Goal: Book appointment/travel/reservation

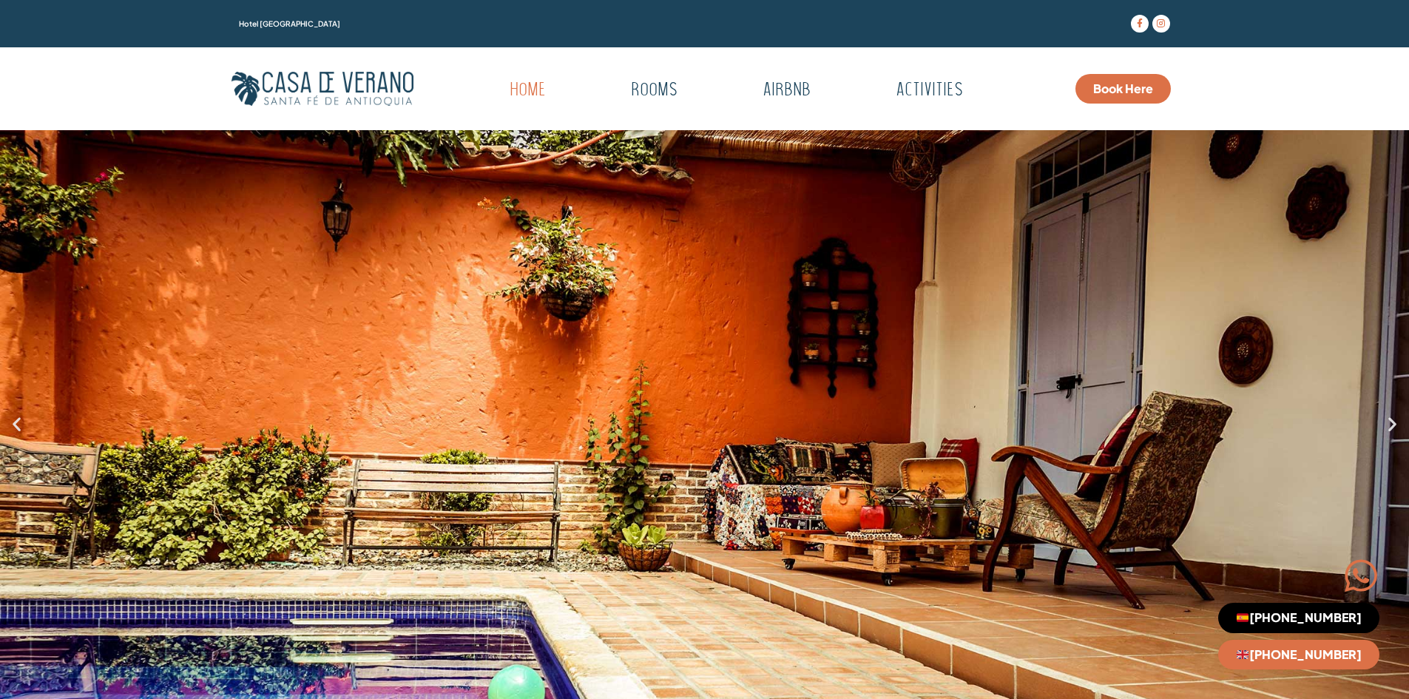
click at [803, 240] on div "1 / 7" at bounding box center [704, 423] width 1409 height 587
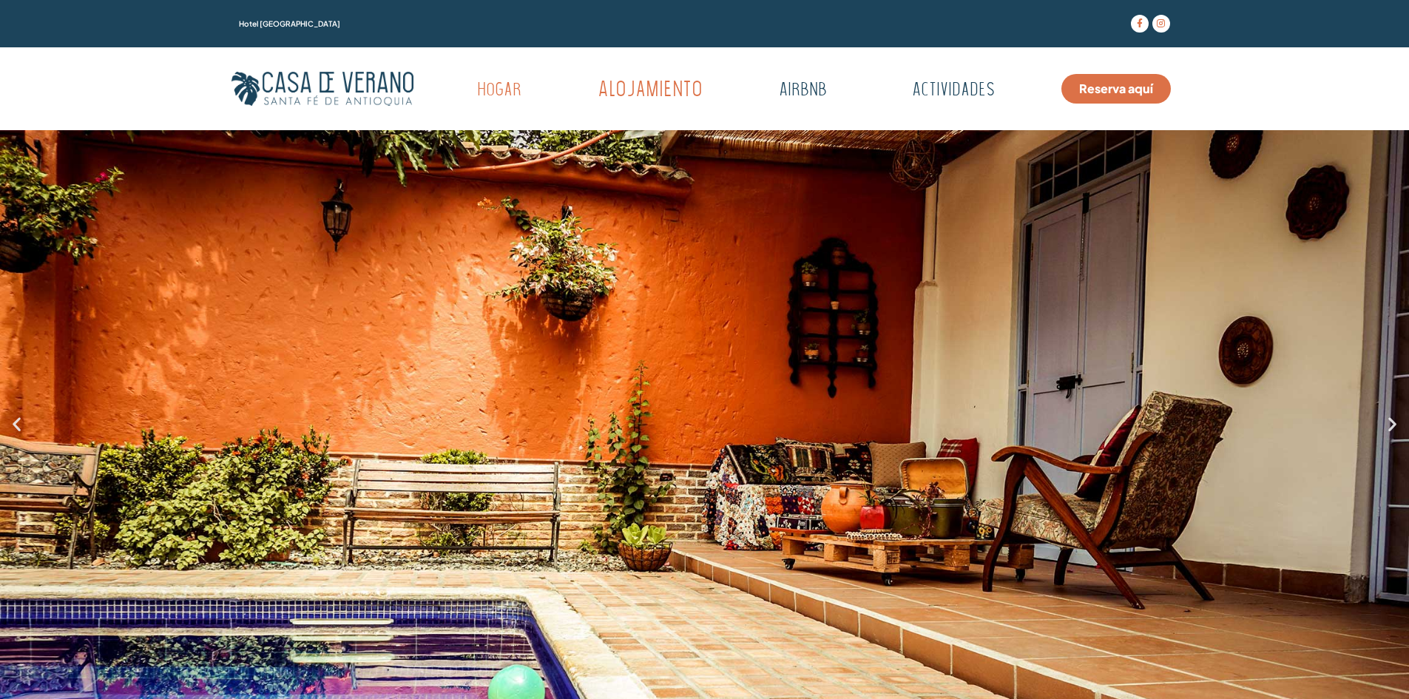
click at [642, 95] on font "Alojamiento" at bounding box center [651, 91] width 105 height 21
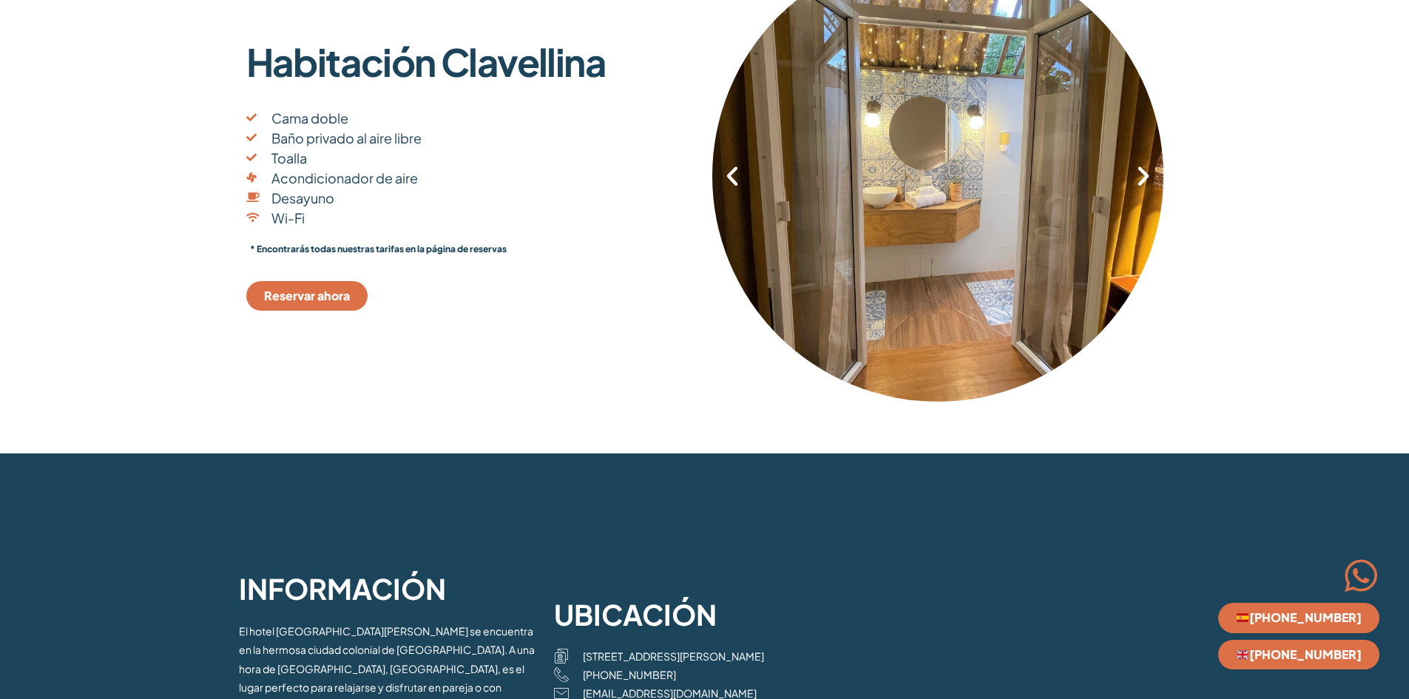
scroll to position [2738, 0]
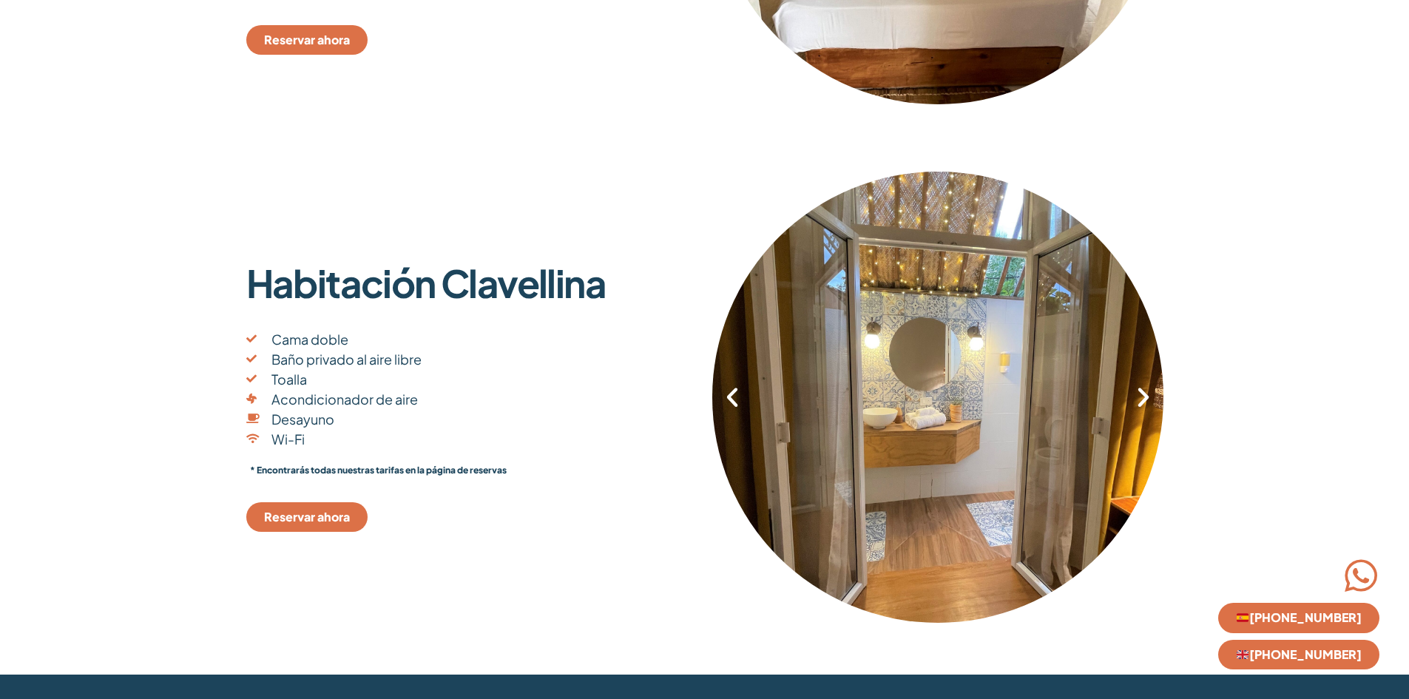
click at [1147, 399] on icon "Siguiente diapositiva" at bounding box center [1143, 397] width 25 height 25
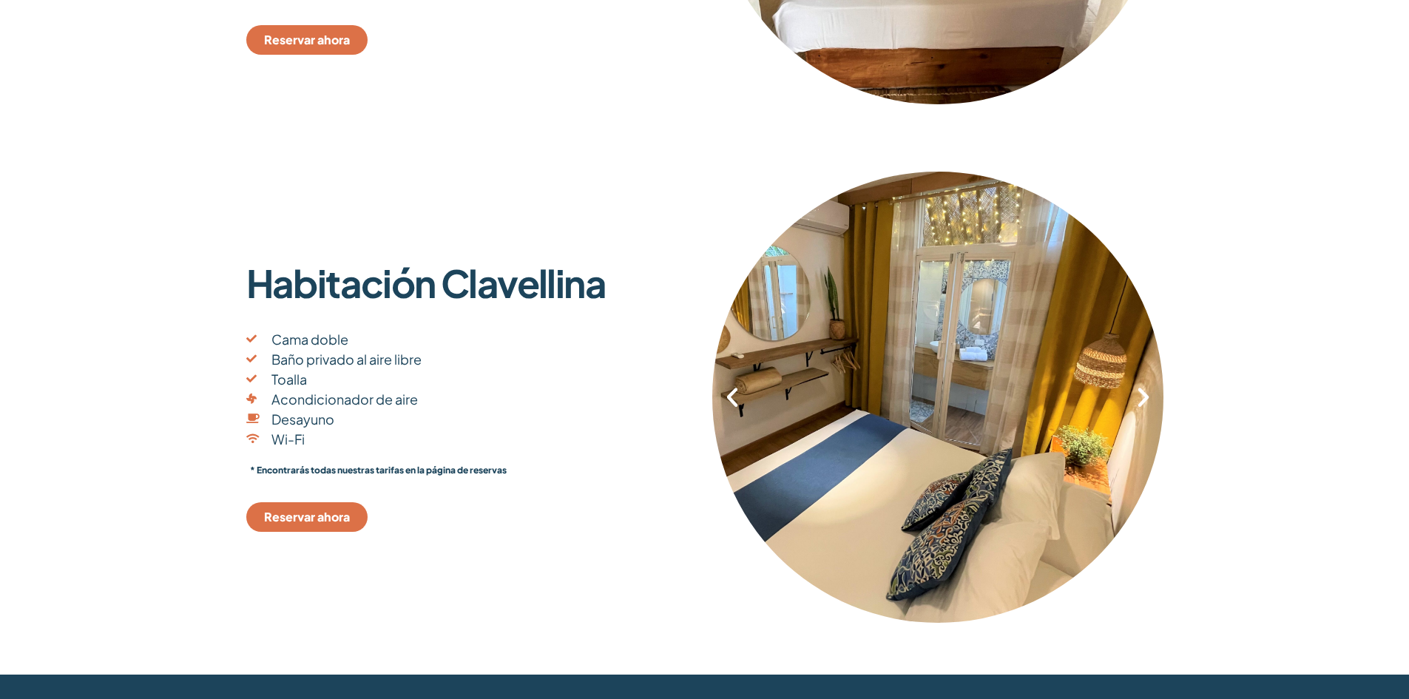
click at [1147, 399] on icon "Siguiente diapositiva" at bounding box center [1143, 397] width 25 height 25
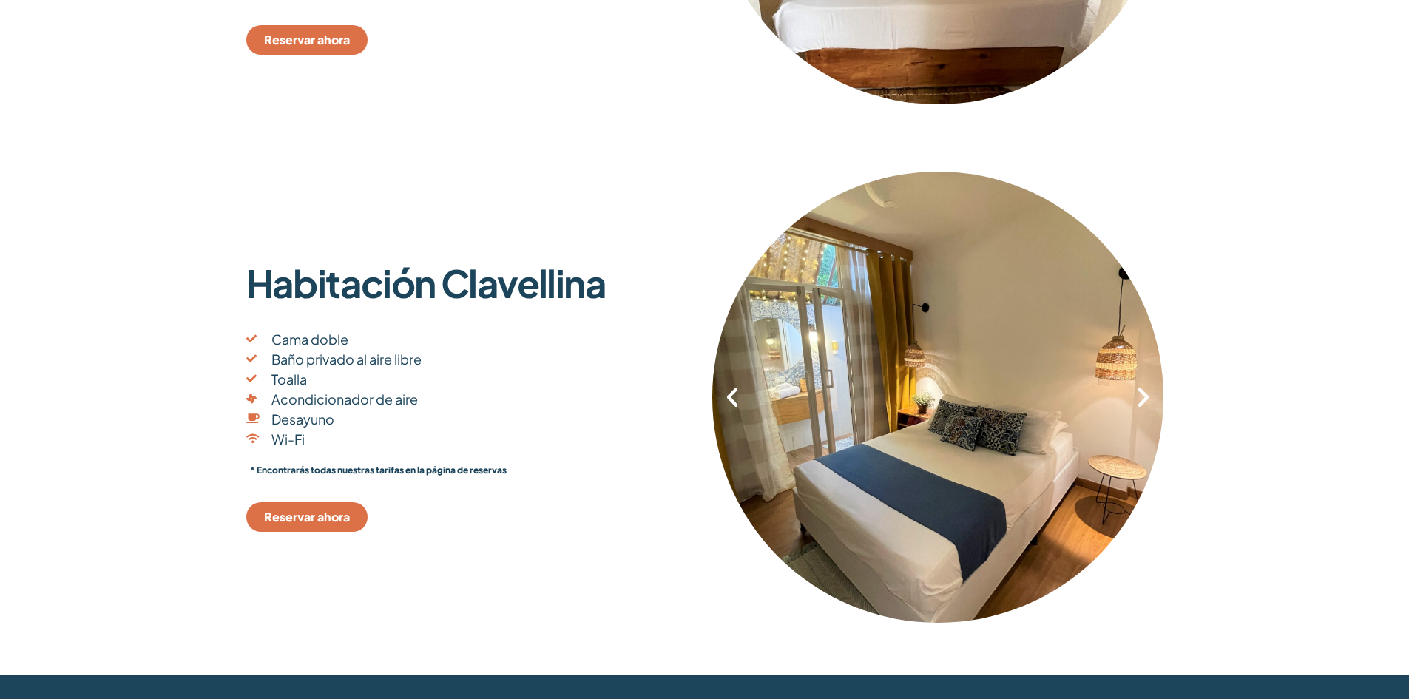
click at [1147, 399] on icon "Siguiente diapositiva" at bounding box center [1143, 397] width 25 height 25
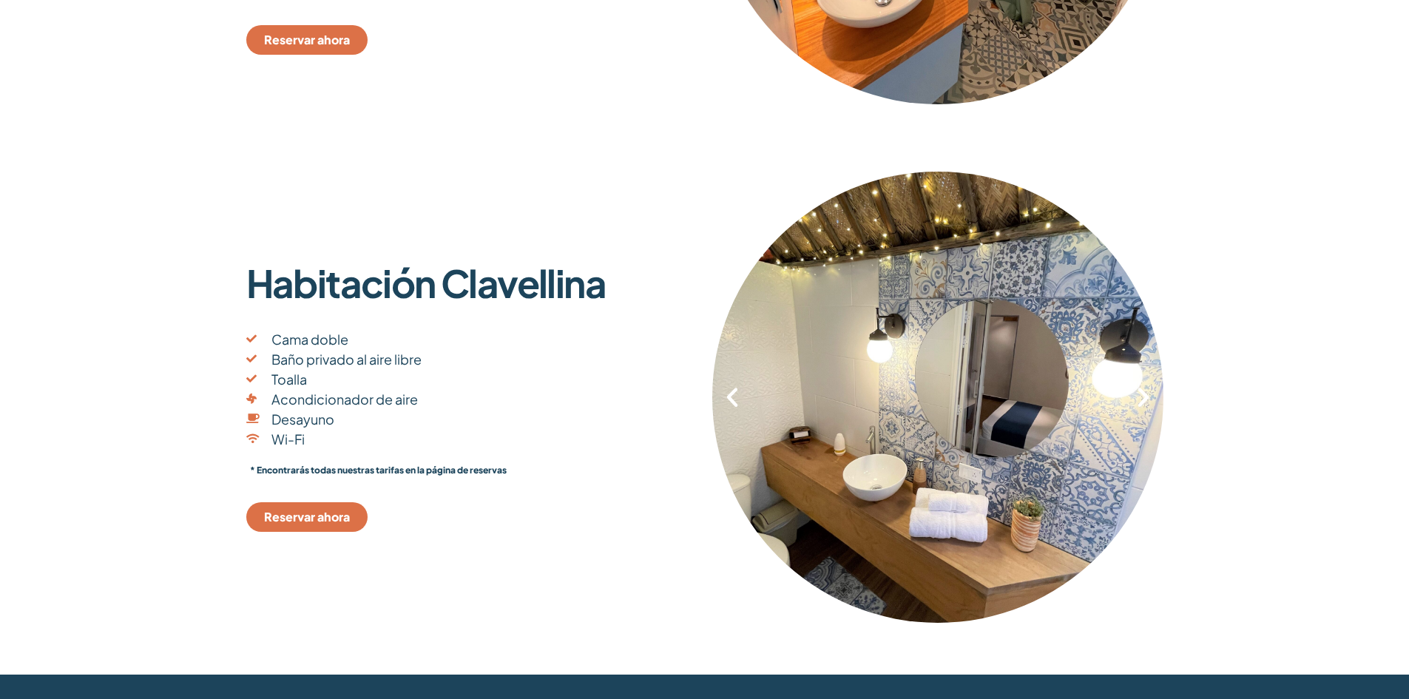
click at [1147, 399] on icon "Siguiente diapositiva" at bounding box center [1143, 397] width 25 height 25
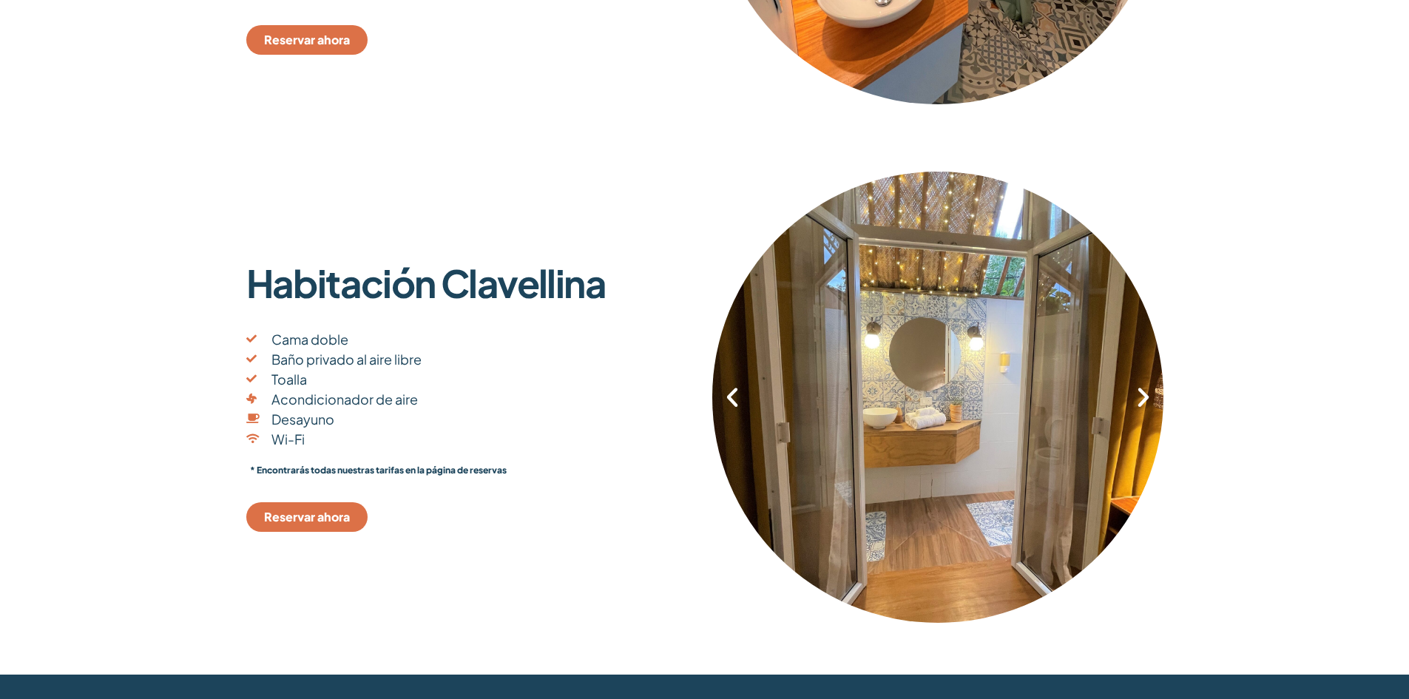
click at [1147, 399] on icon "Siguiente diapositiva" at bounding box center [1143, 397] width 25 height 25
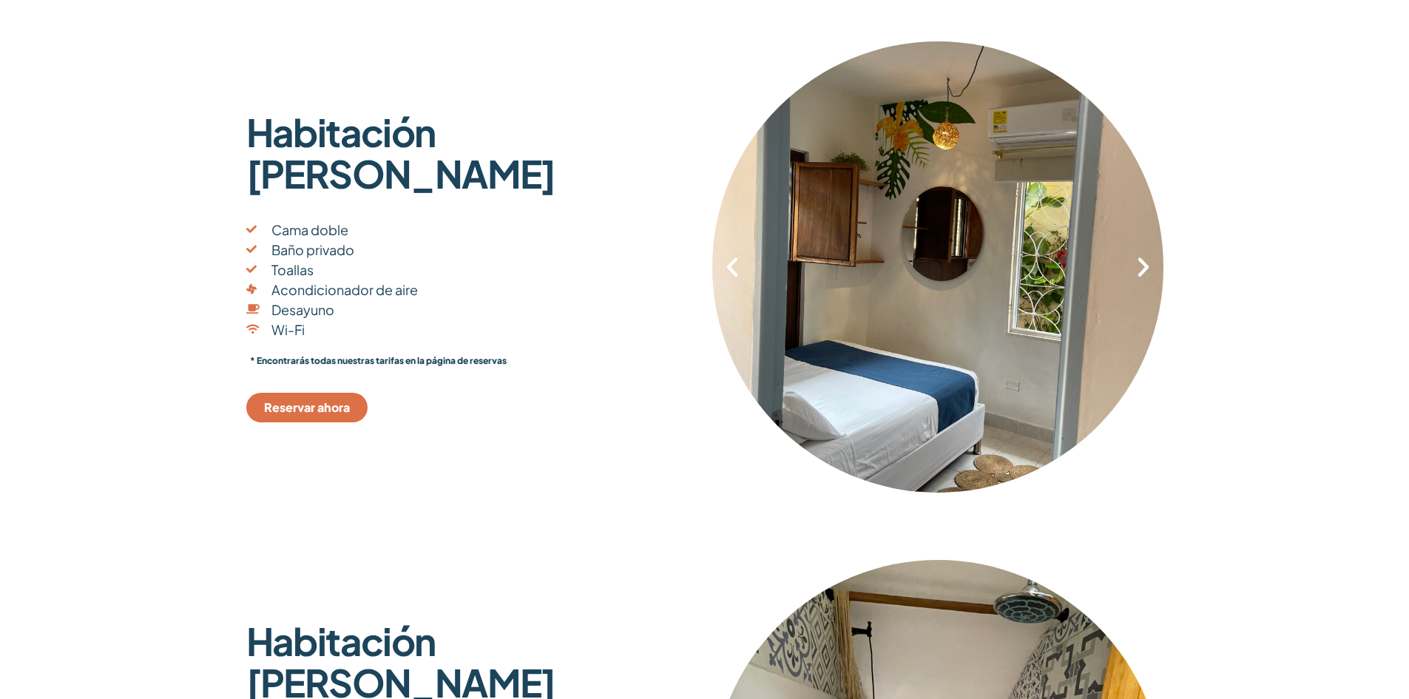
scroll to position [222, 0]
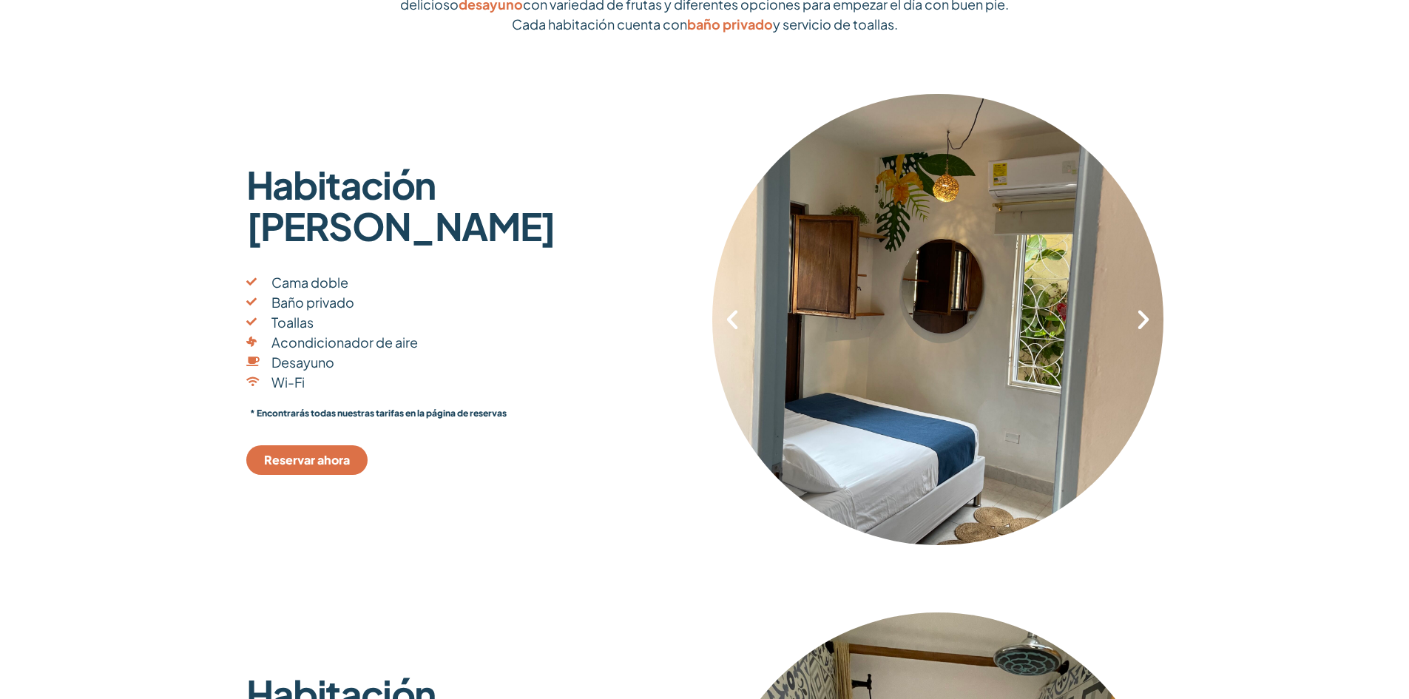
click at [1162, 320] on div "8 / 8" at bounding box center [937, 319] width 451 height 452
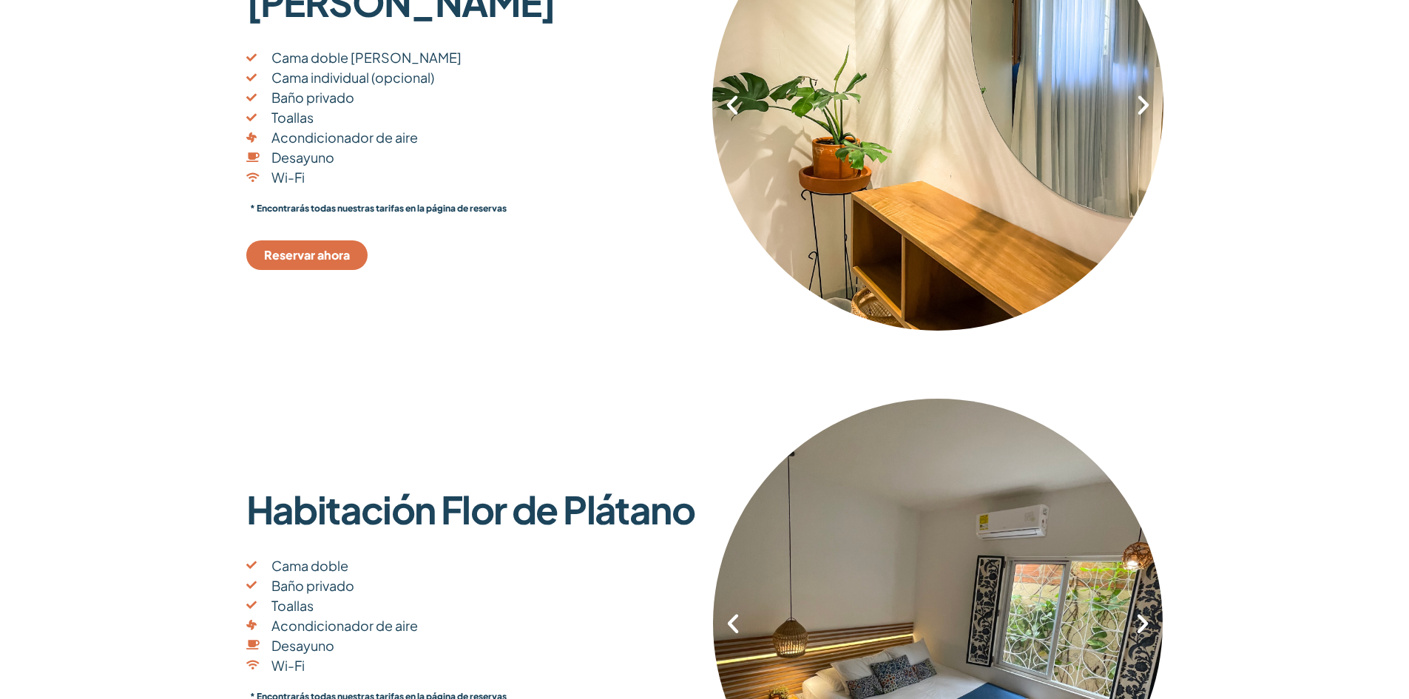
scroll to position [962, 0]
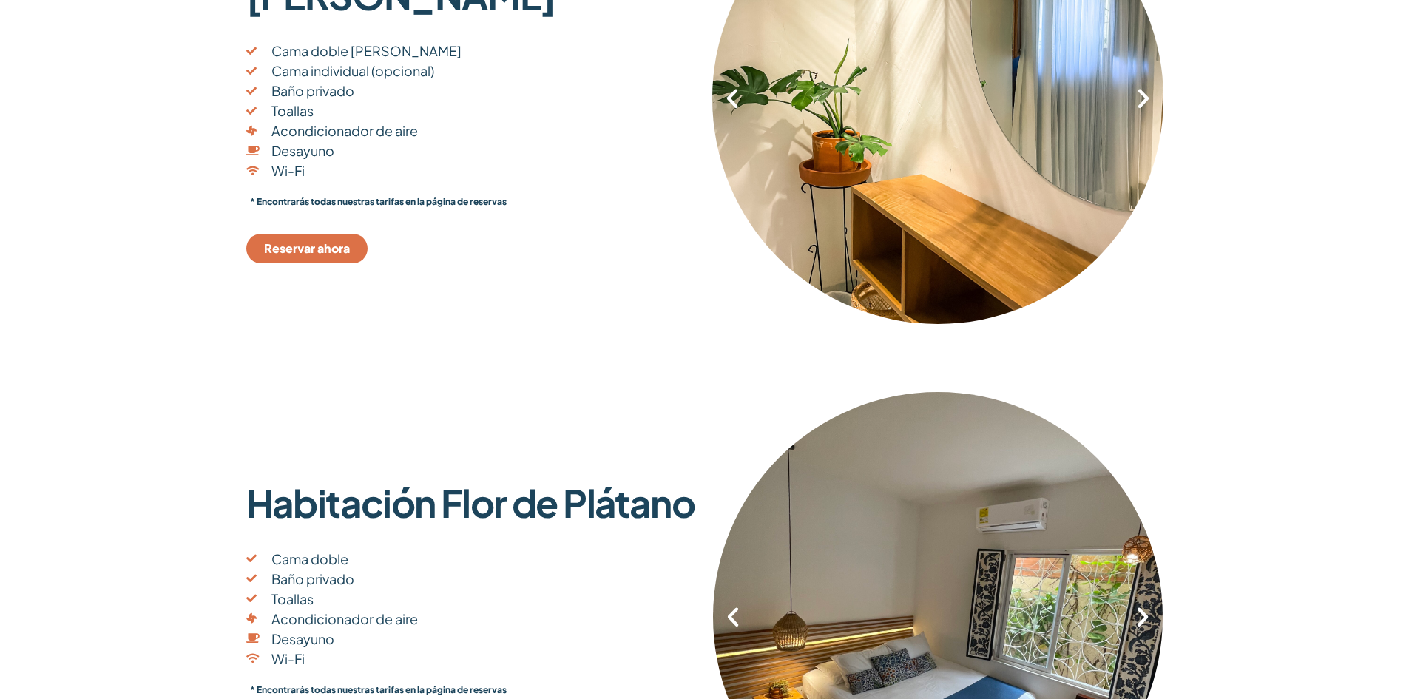
click at [1139, 119] on div "8 / 8" at bounding box center [937, 98] width 451 height 452
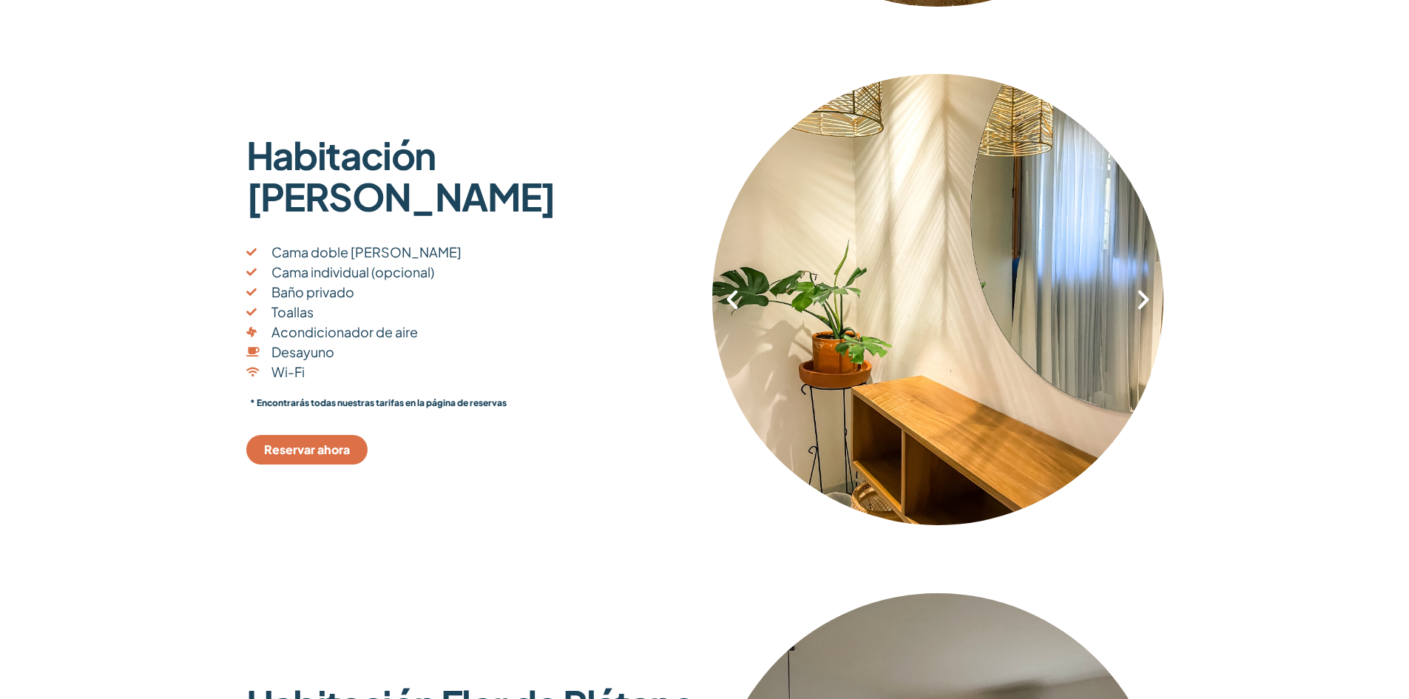
scroll to position [740, 0]
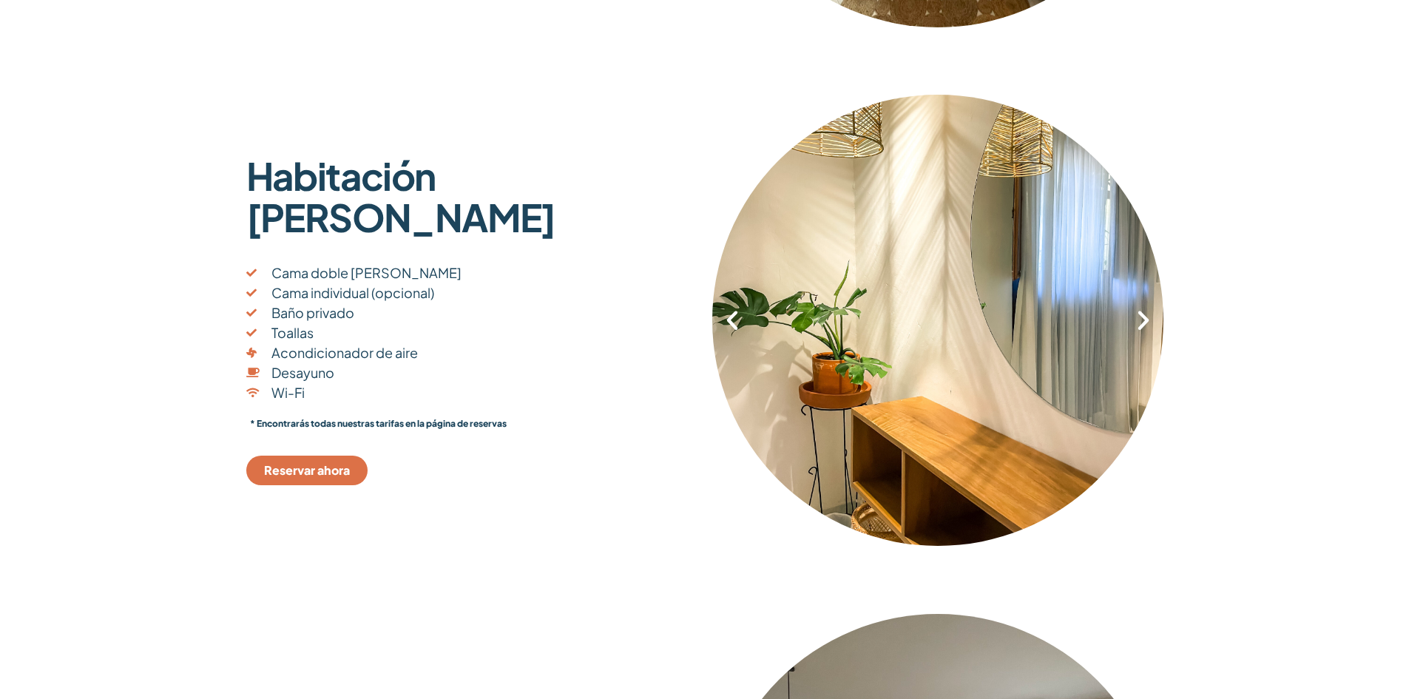
click at [1139, 318] on icon "Siguiente diapositiva" at bounding box center [1143, 320] width 25 height 25
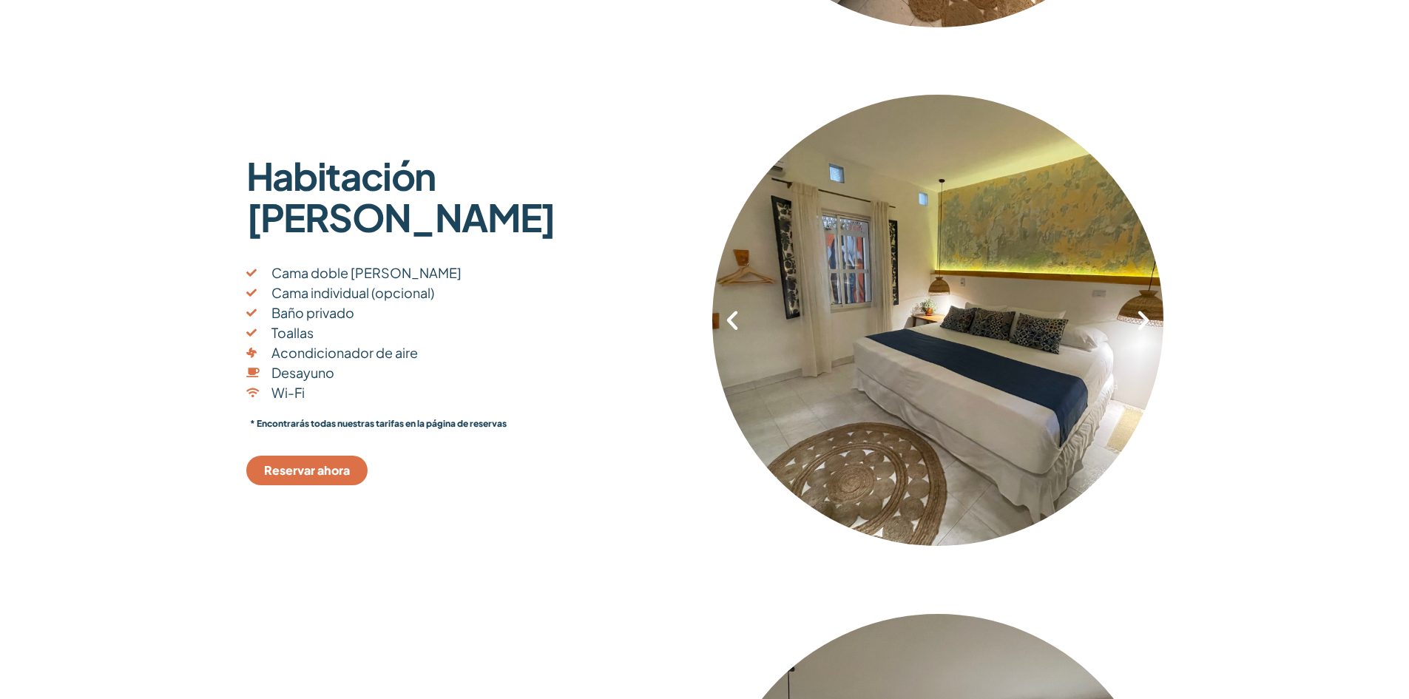
click at [1151, 333] on div "1 / 8" at bounding box center [937, 320] width 451 height 452
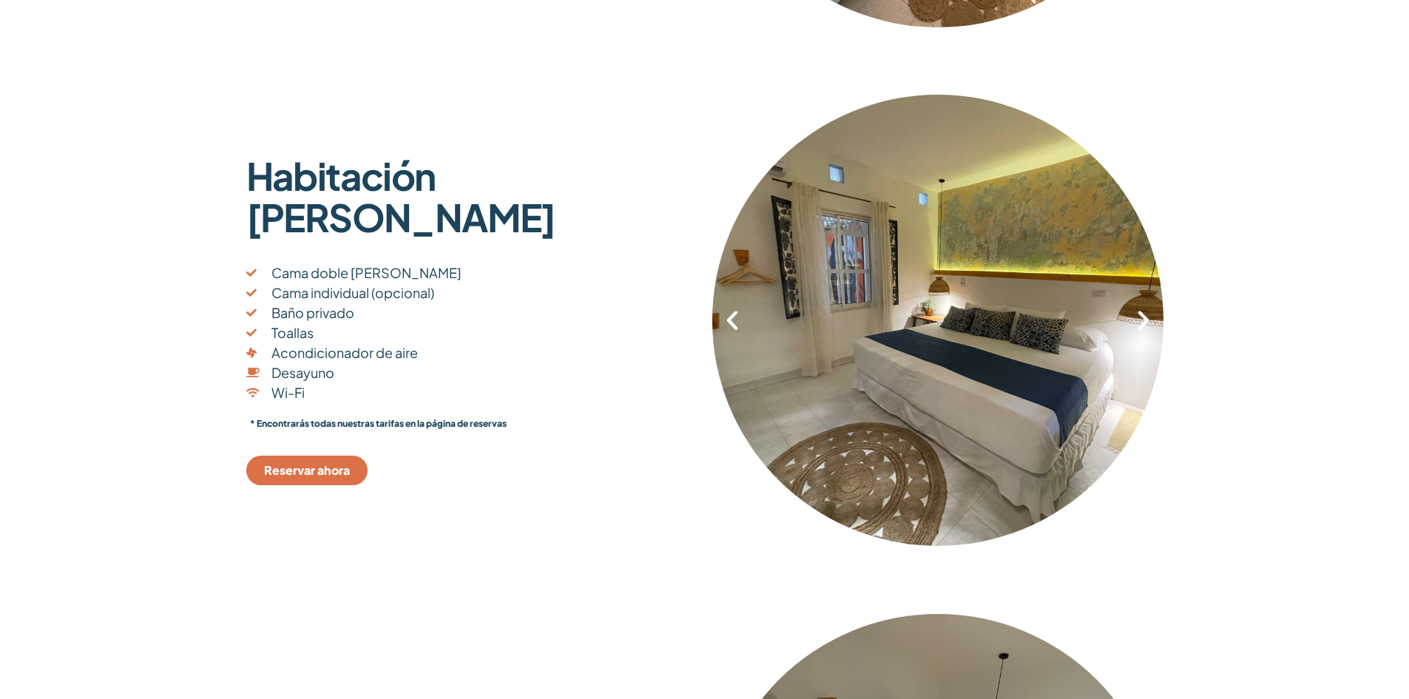
click at [1140, 325] on icon "Siguiente diapositiva" at bounding box center [1143, 320] width 25 height 25
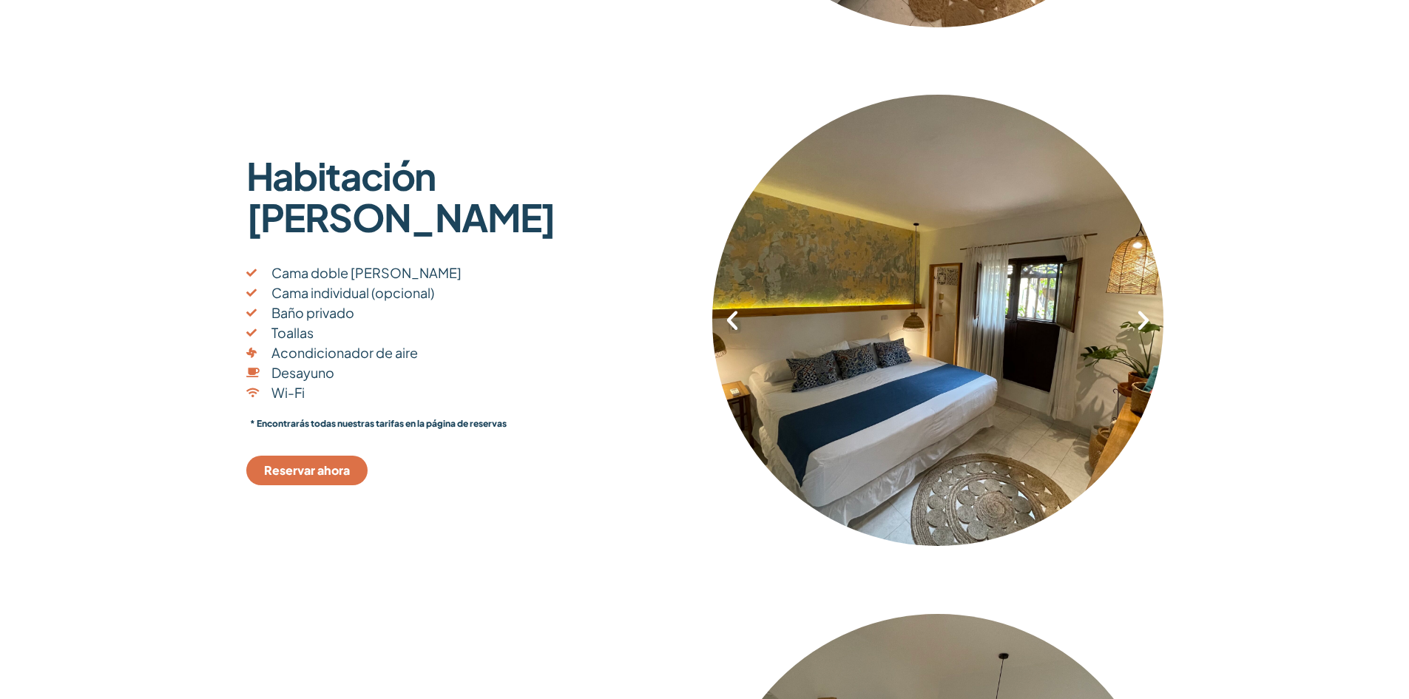
click at [1140, 325] on icon "Siguiente diapositiva" at bounding box center [1143, 320] width 25 height 25
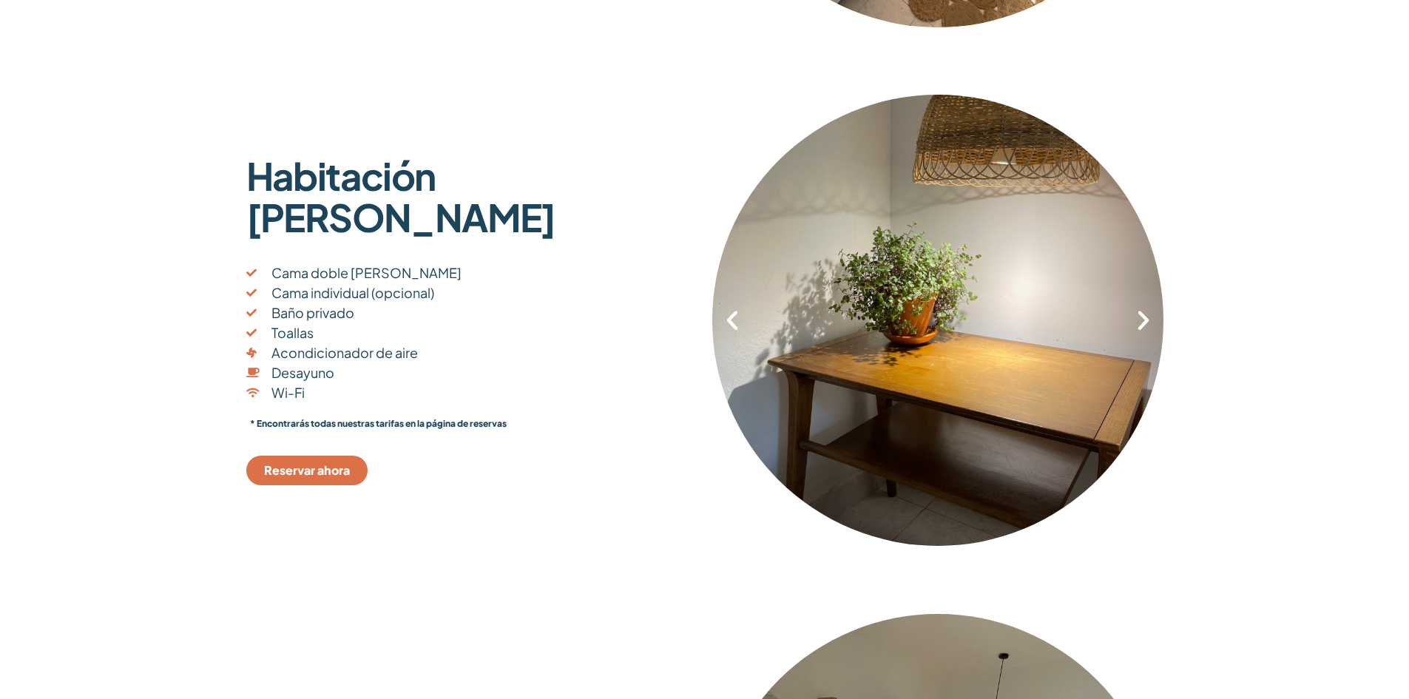
click at [1140, 325] on icon "Siguiente diapositiva" at bounding box center [1143, 320] width 25 height 25
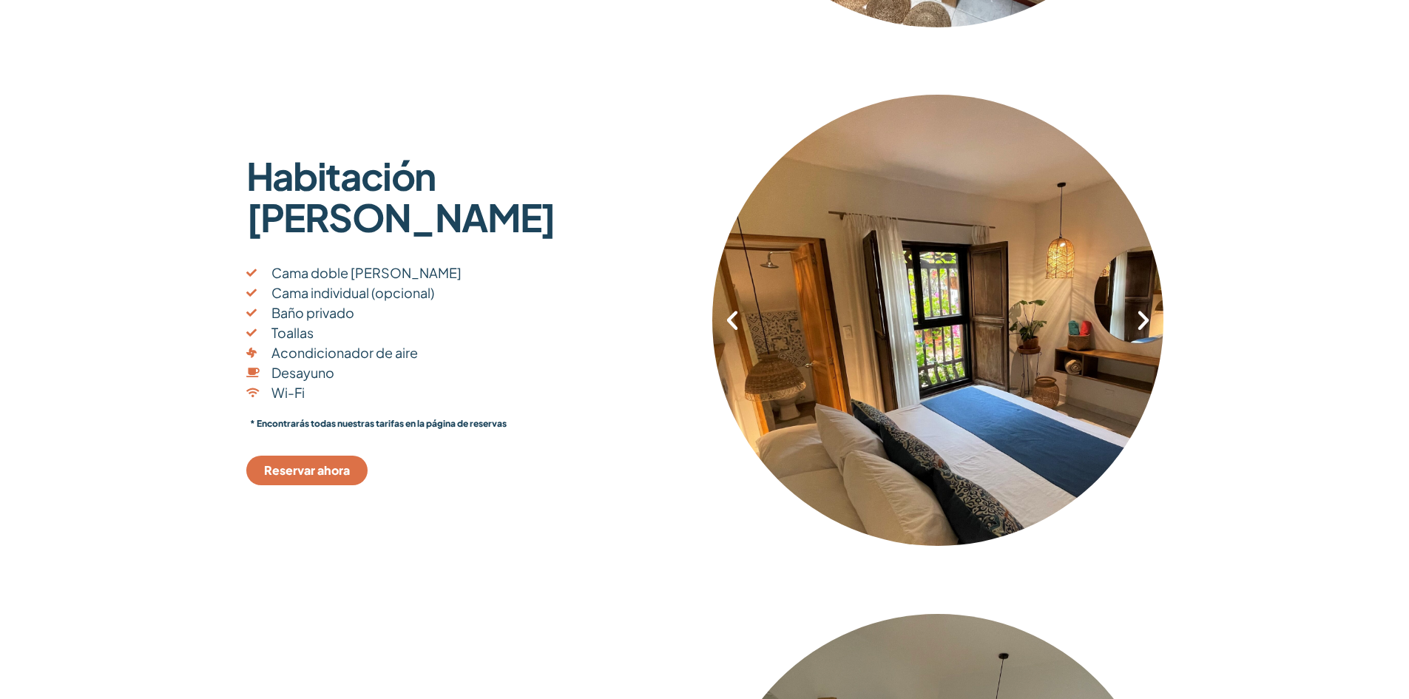
click at [1140, 325] on icon "Siguiente diapositiva" at bounding box center [1143, 320] width 25 height 25
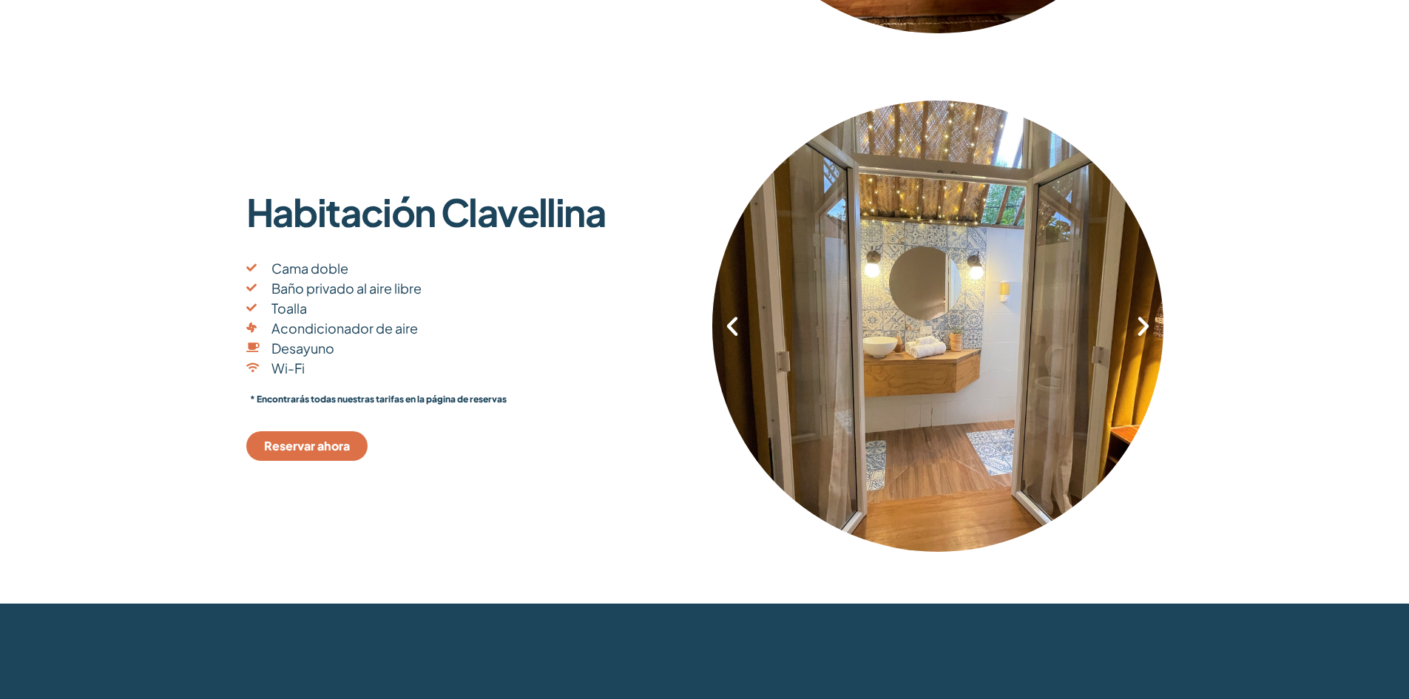
scroll to position [2885, 0]
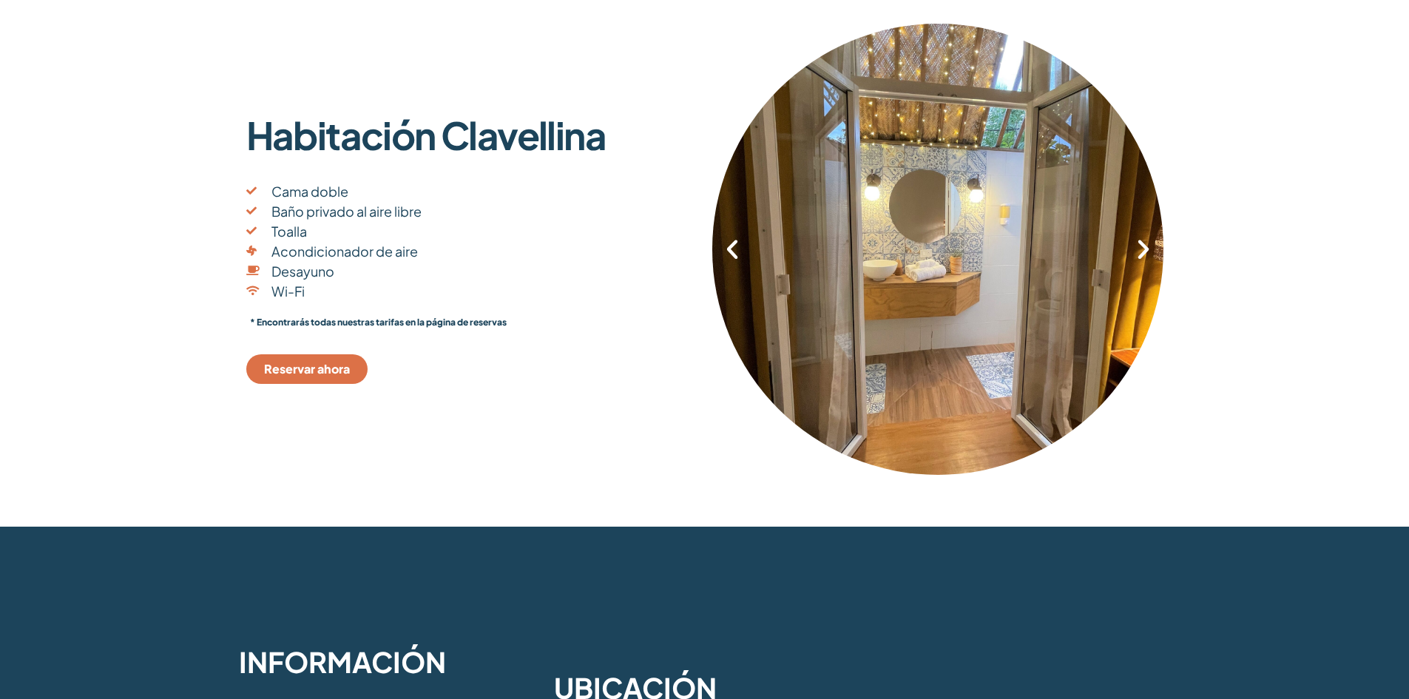
click at [1142, 263] on div "4 / 4" at bounding box center [937, 249] width 451 height 452
click at [1141, 252] on icon "Siguiente diapositiva" at bounding box center [1143, 249] width 25 height 25
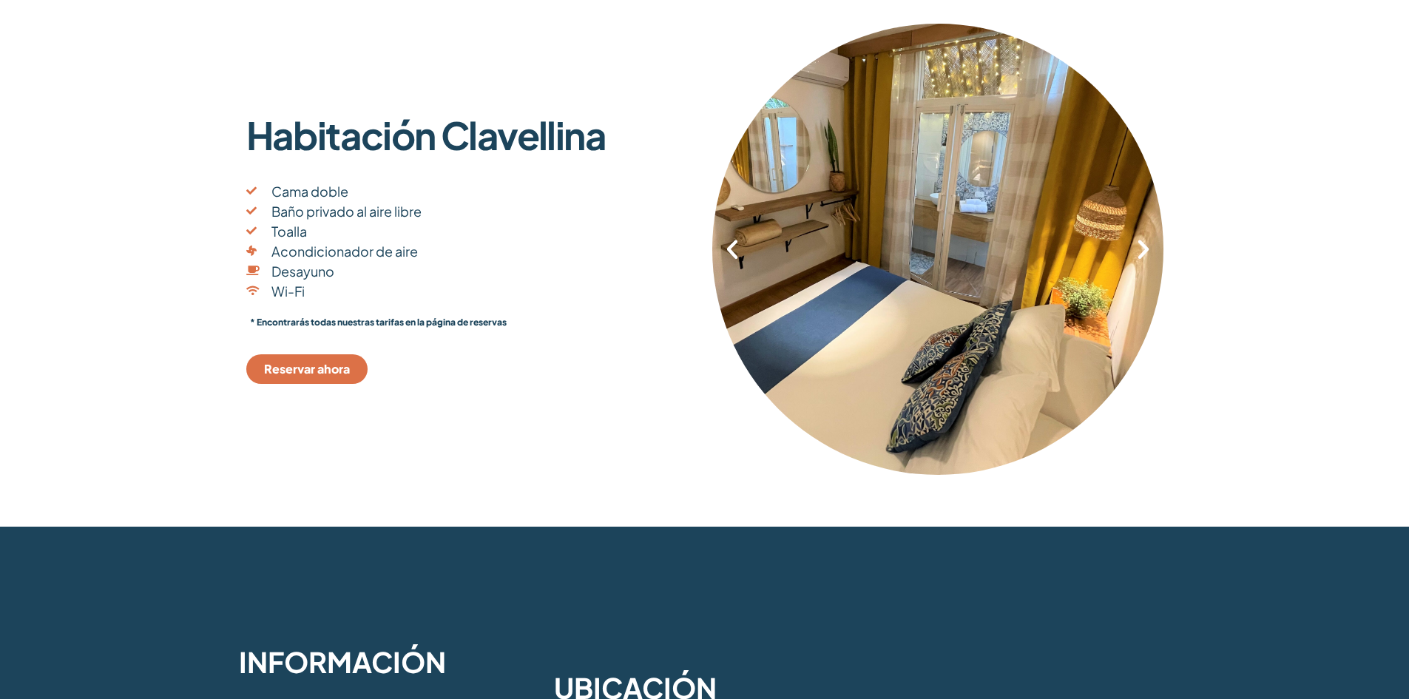
click at [332, 378] on link "Reservar ahora" at bounding box center [306, 369] width 121 height 30
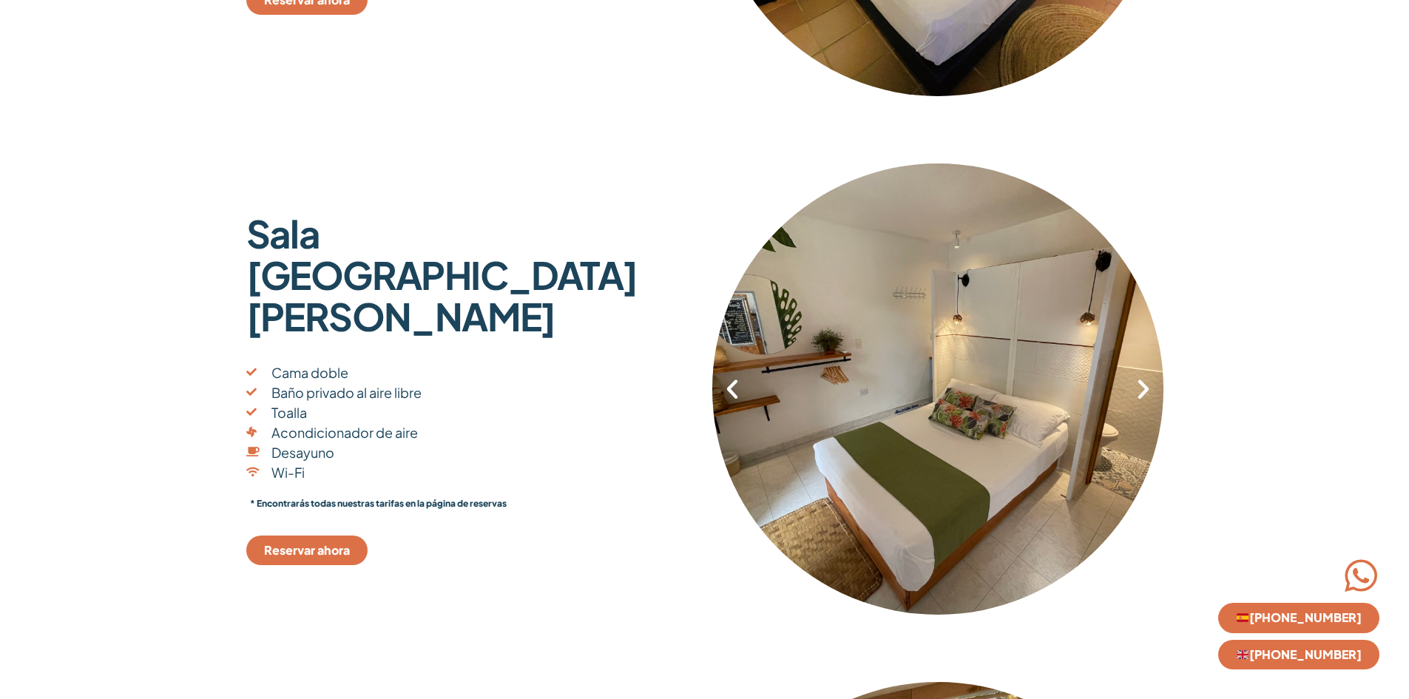
scroll to position [2220, 0]
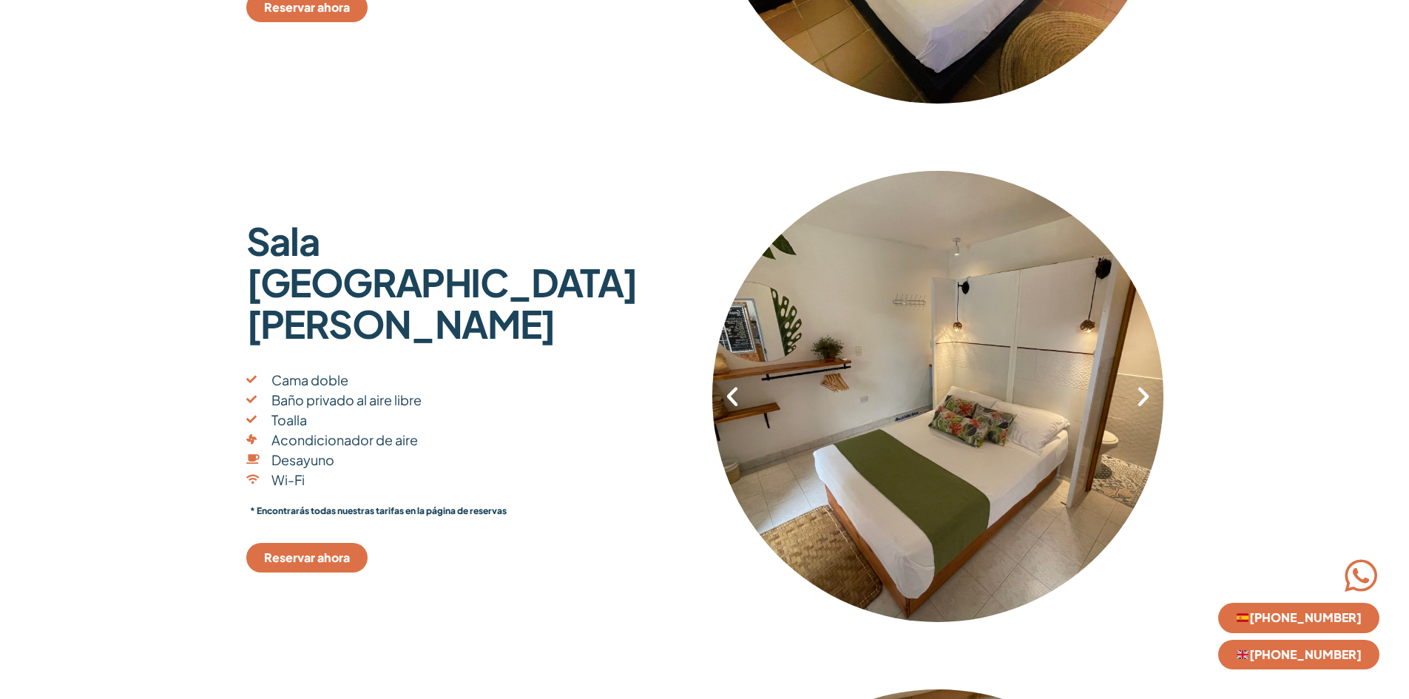
click at [334, 550] on font "Reservar ahora" at bounding box center [307, 558] width 86 height 16
